Goal: Navigation & Orientation: Understand site structure

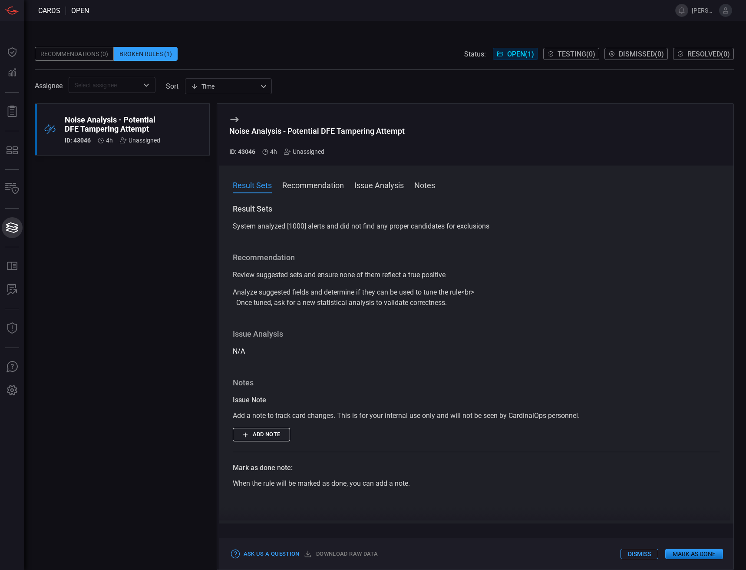
scroll to position [11, 0]
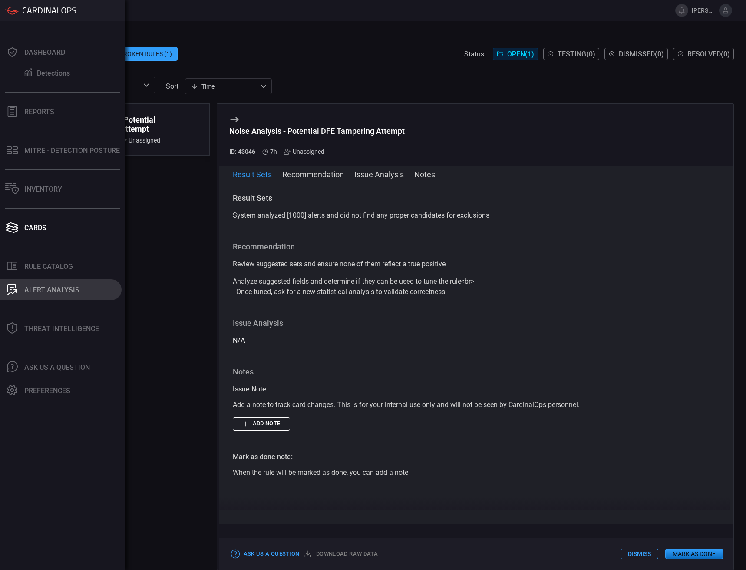
click at [33, 280] on button "ALERT ANALYSIS" at bounding box center [61, 289] width 122 height 21
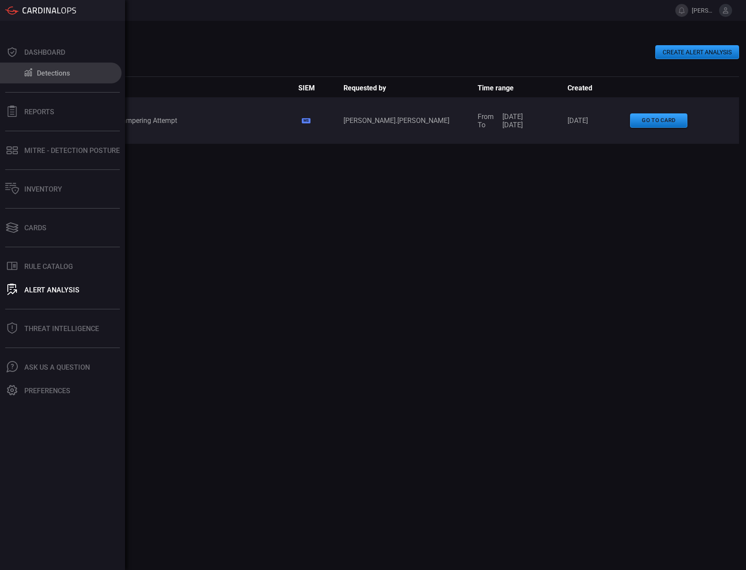
click at [40, 77] on button "Detections" at bounding box center [61, 73] width 122 height 21
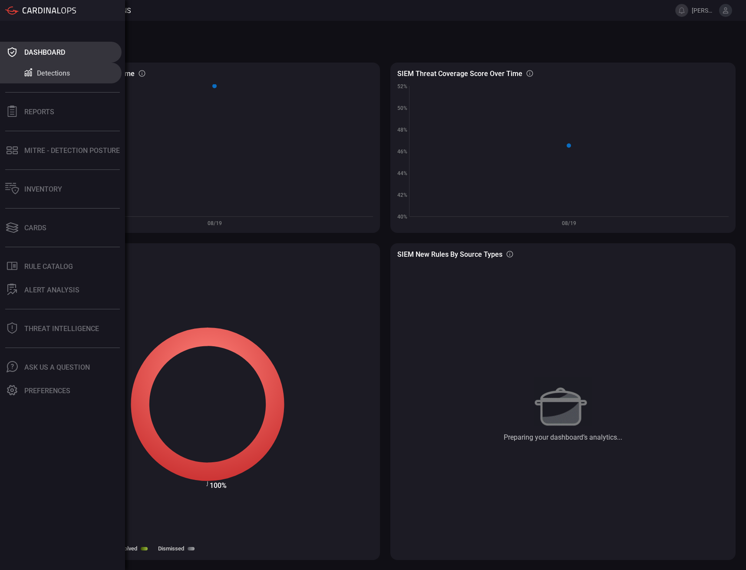
click at [40, 58] on button "Dashboard" at bounding box center [61, 52] width 122 height 21
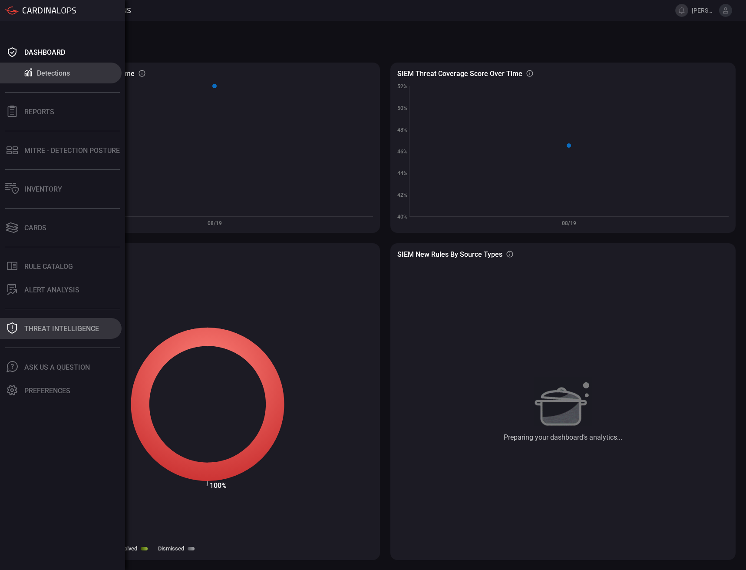
click at [64, 327] on div "Threat Intelligence" at bounding box center [61, 328] width 75 height 8
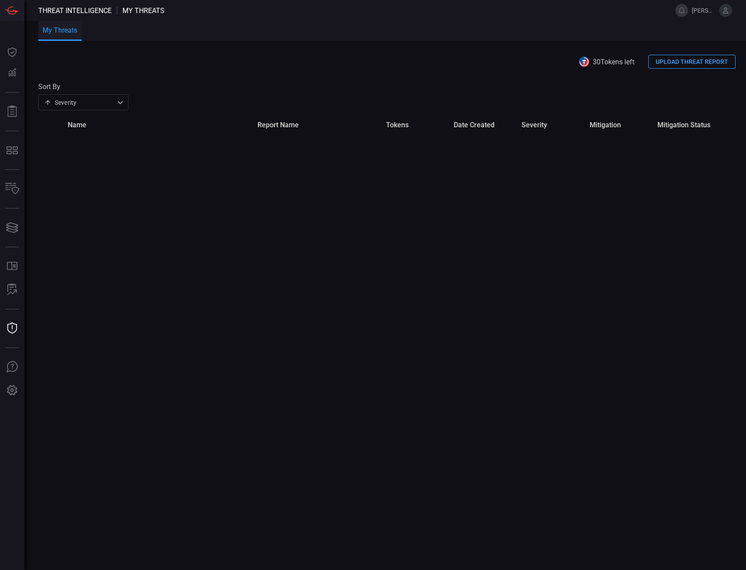
type button "/risks"
